Goal: Go to known website: Access a specific website the user already knows

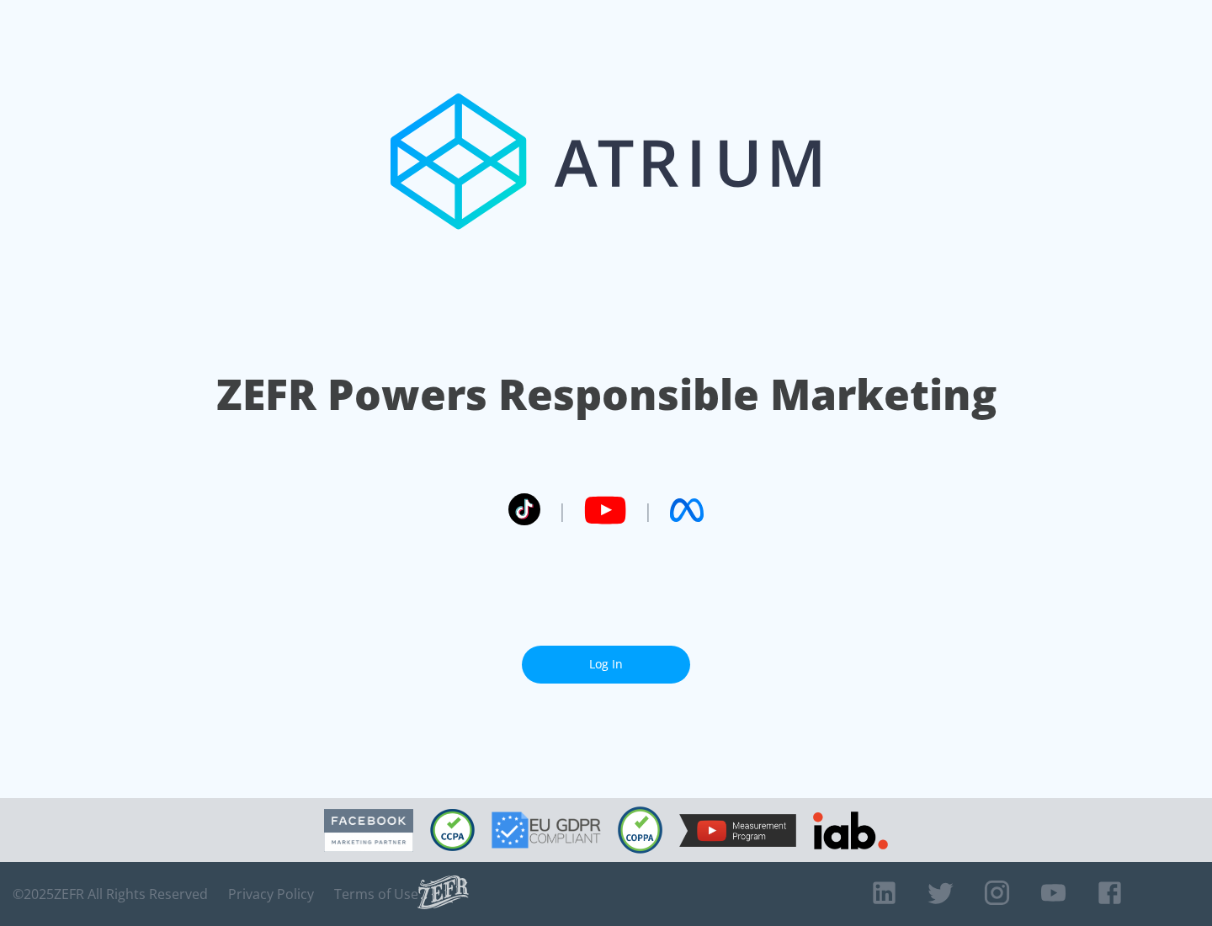
click at [606, 664] on link "Log In" at bounding box center [606, 665] width 168 height 38
